Goal: Task Accomplishment & Management: Complete application form

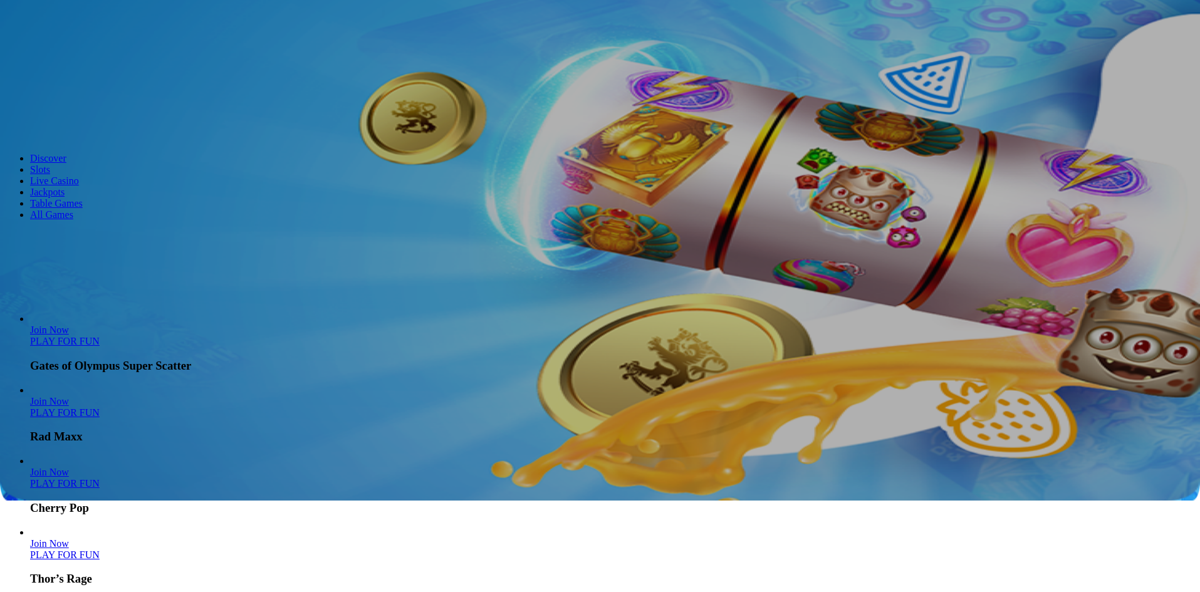
scroll to position [63, 0]
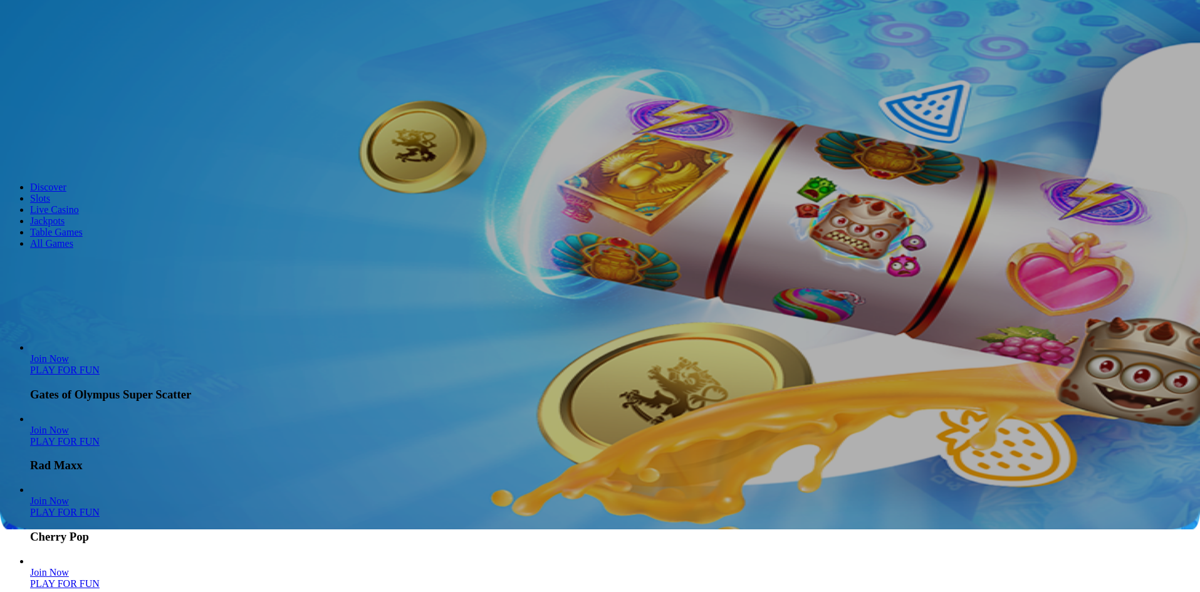
click at [65, 33] on span "Promotions" at bounding box center [53, 27] width 46 height 11
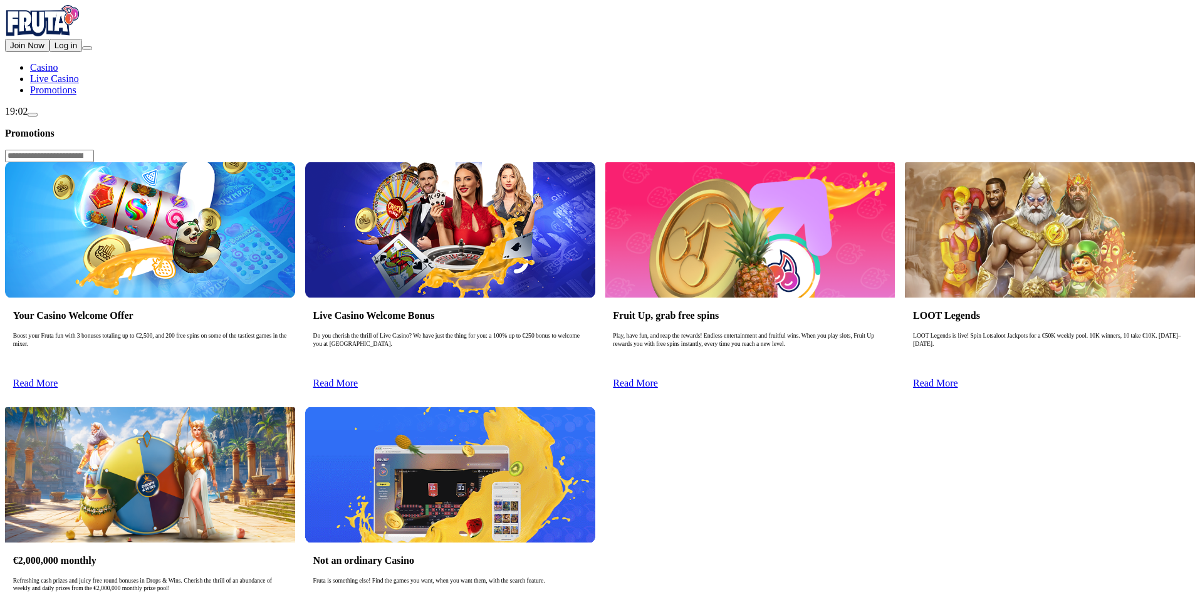
click at [658, 378] on span "Read More" at bounding box center [635, 383] width 45 height 11
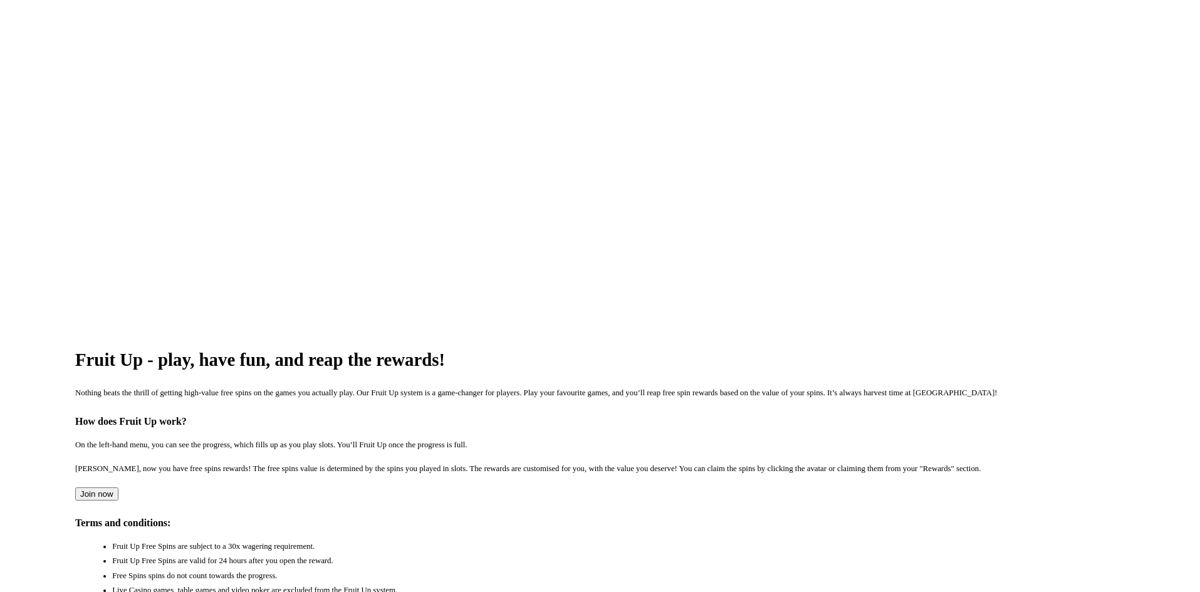
scroll to position [313, 0]
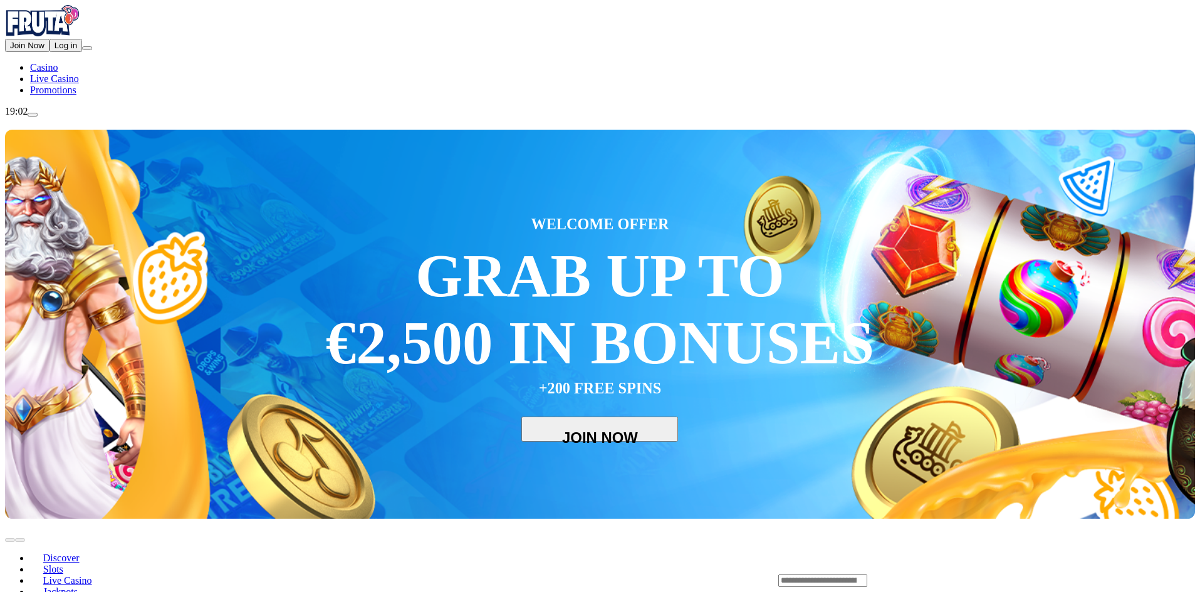
click at [44, 50] on span "Join Now" at bounding box center [27, 45] width 34 height 9
